Goal: Find specific page/section: Find specific page/section

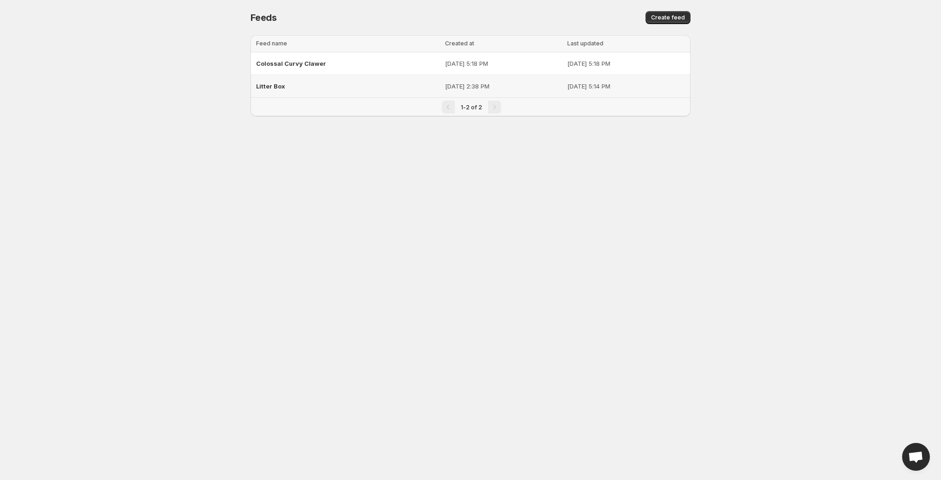
click at [273, 91] on div "Litter Box" at bounding box center [347, 86] width 183 height 17
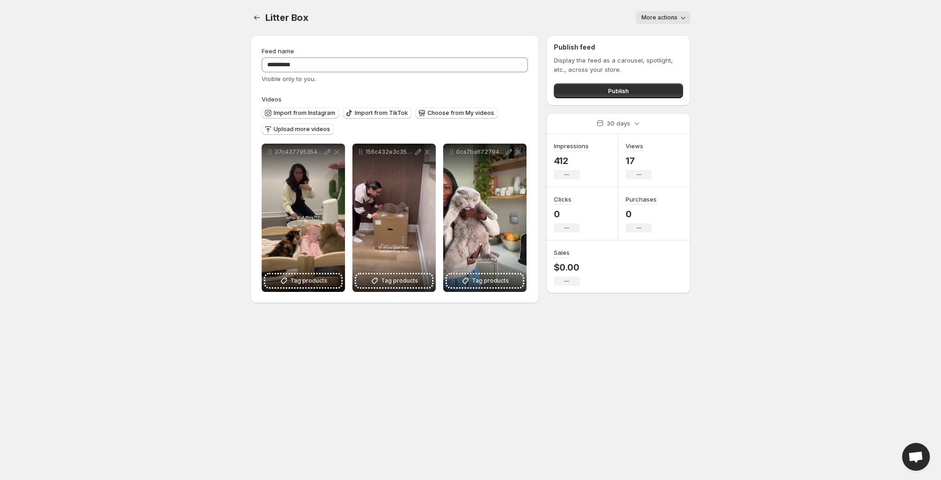
click at [751, 138] on body "**********" at bounding box center [470, 240] width 941 height 480
